Goal: Go to known website: Access a specific website the user already knows

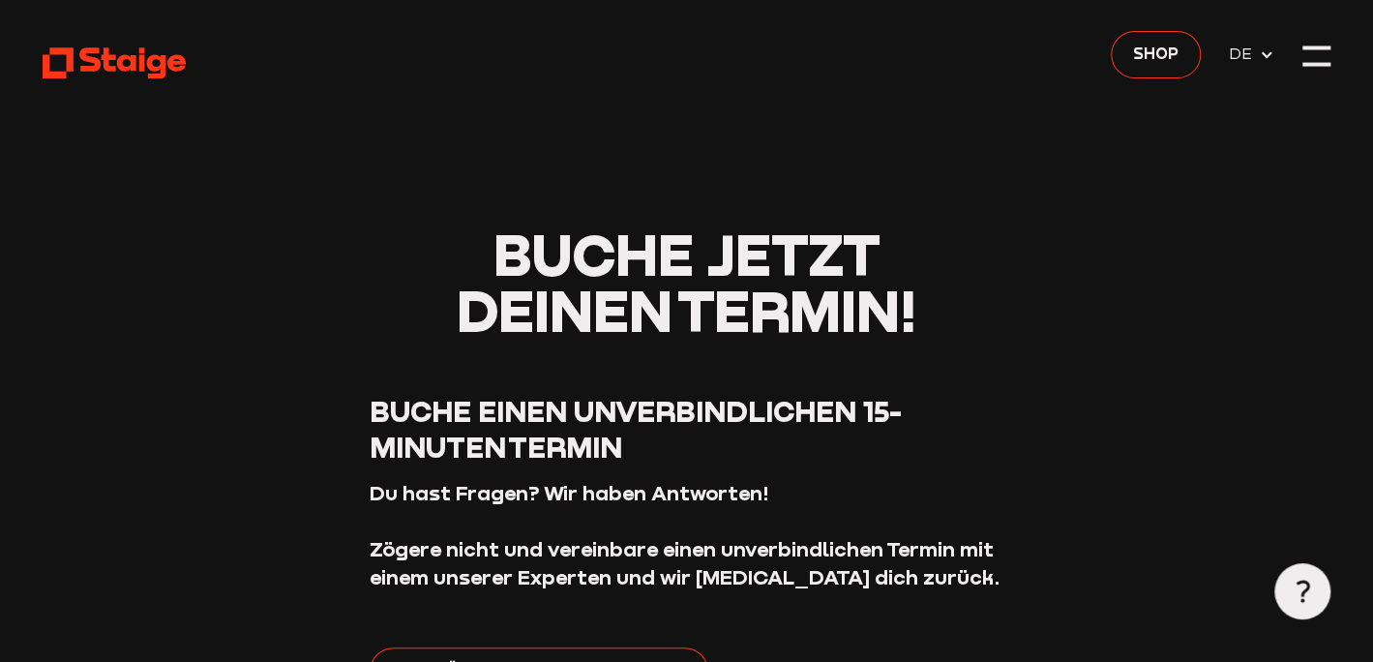
scroll to position [97, 0]
click at [96, 58] on icon at bounding box center [114, 62] width 143 height 35
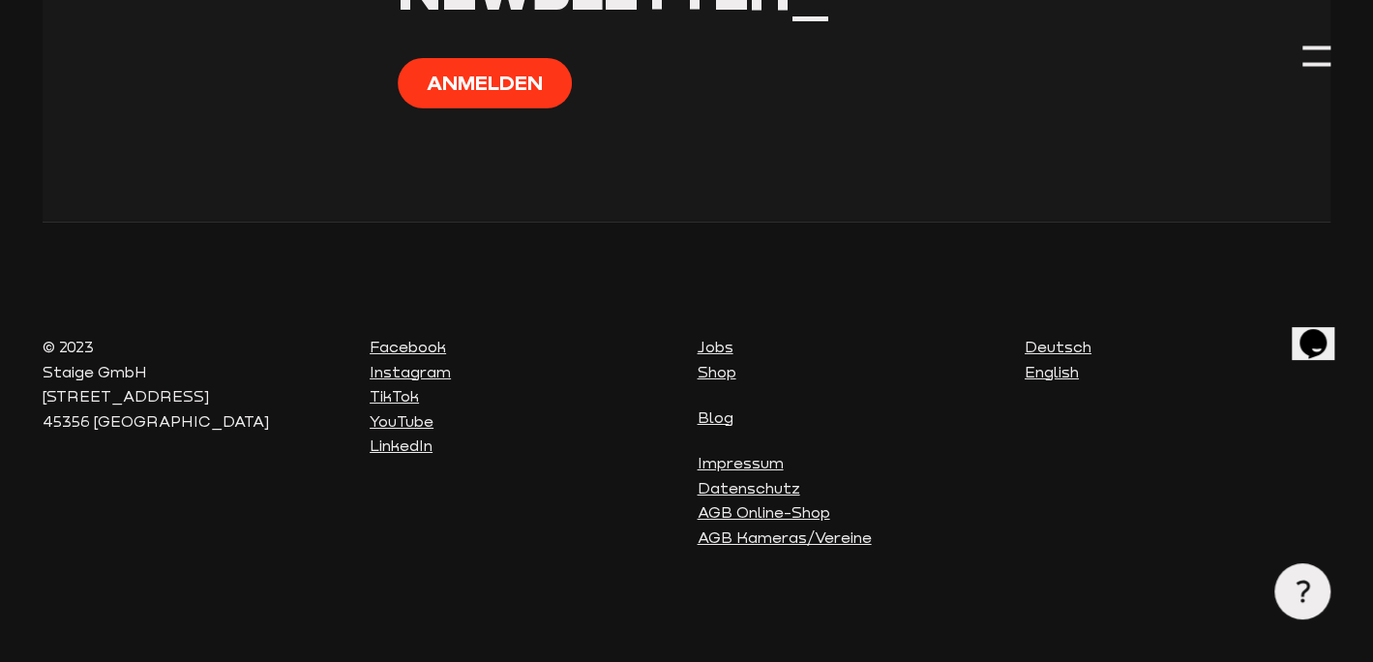
scroll to position [7528, 0]
